Goal: Transaction & Acquisition: Download file/media

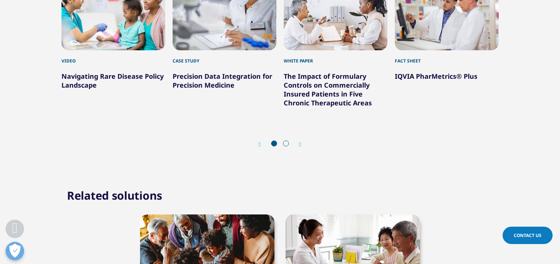
scroll to position [1714, 0]
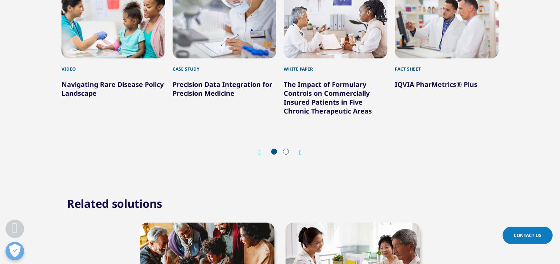
click at [285, 149] on span at bounding box center [286, 152] width 6 height 6
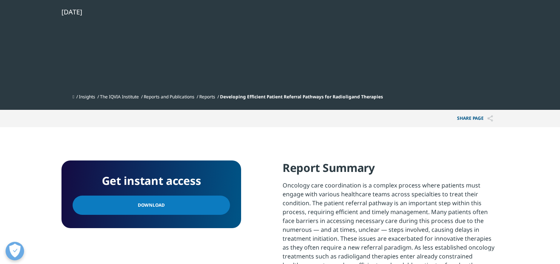
scroll to position [0, 0]
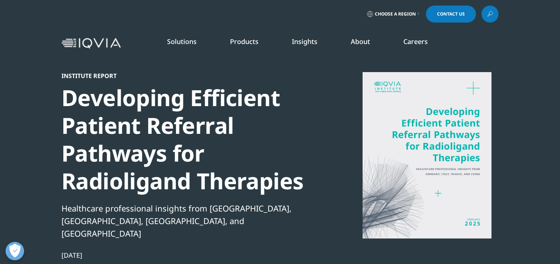
click at [277, 174] on link "READ MORE" at bounding box center [297, 174] width 84 height 6
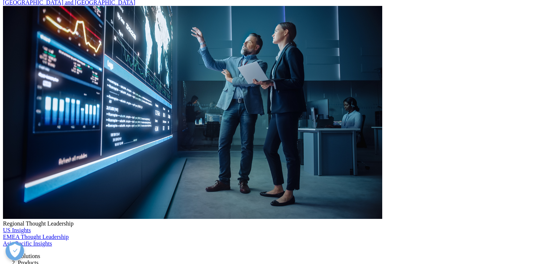
scroll to position [2916, 0]
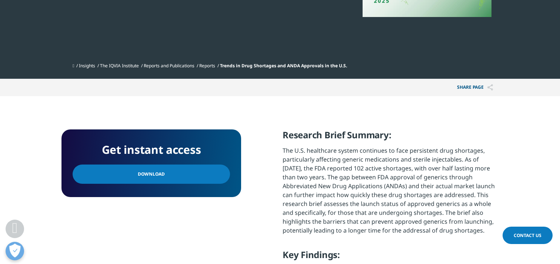
scroll to position [223, 0]
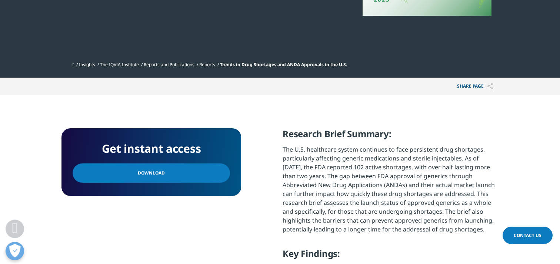
click at [193, 177] on link "Download" at bounding box center [151, 173] width 157 height 19
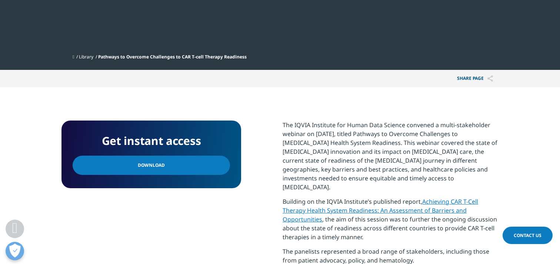
scroll to position [183, 437]
